Goal: Learn about a topic

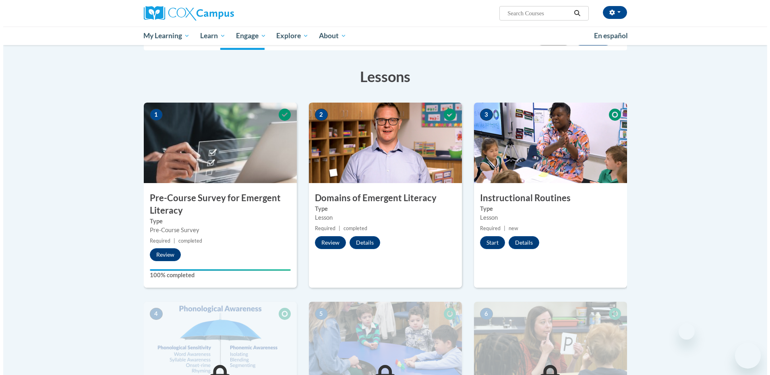
scroll to position [121, 0]
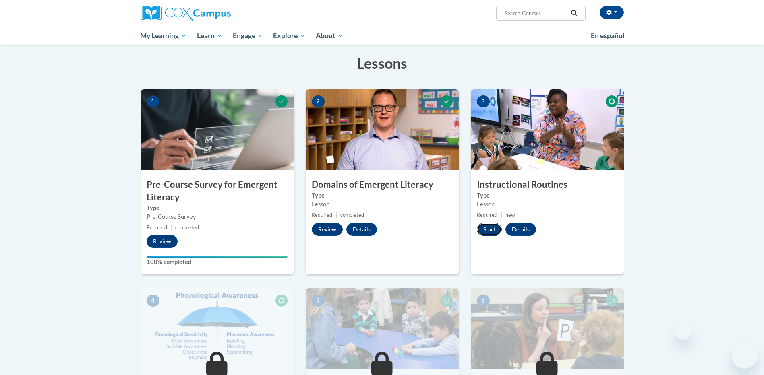
click at [488, 230] on button "Start" at bounding box center [489, 229] width 25 height 13
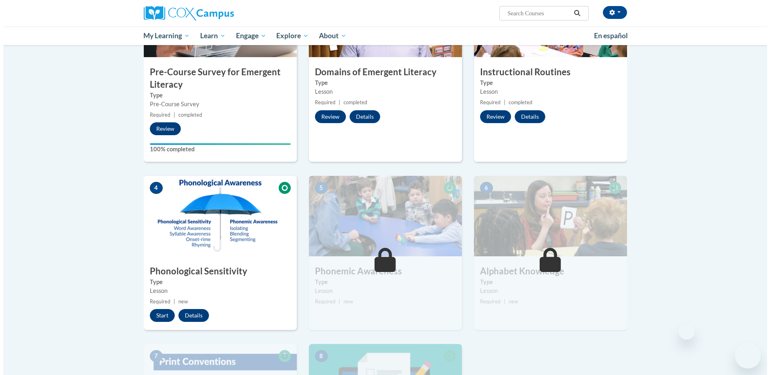
scroll to position [242, 0]
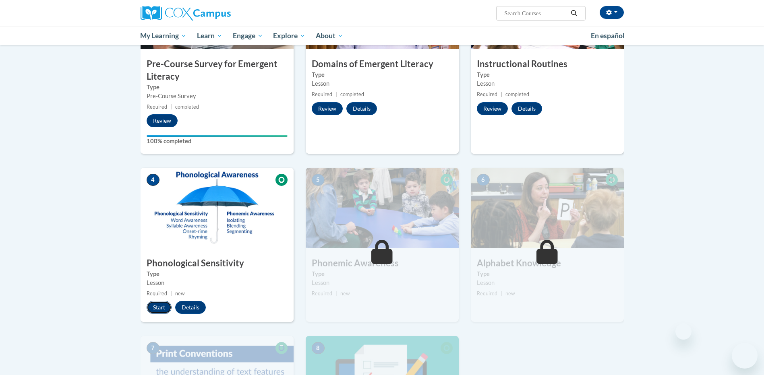
click at [164, 309] on button "Start" at bounding box center [159, 307] width 25 height 13
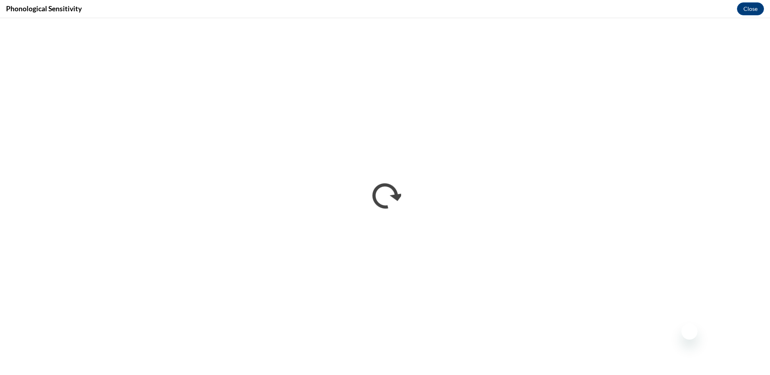
scroll to position [0, 0]
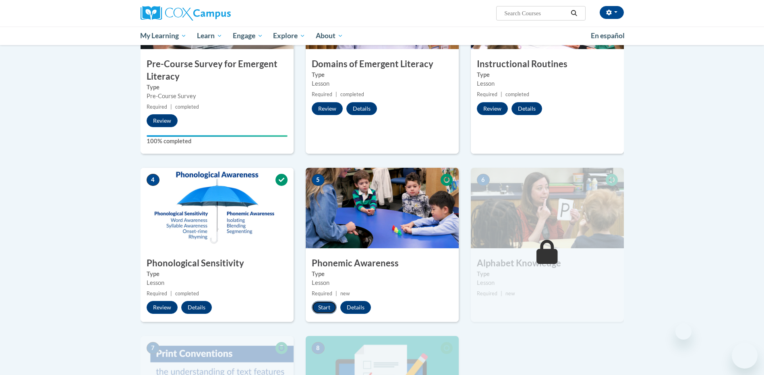
click at [325, 307] on button "Start" at bounding box center [324, 307] width 25 height 13
